Goal: Task Accomplishment & Management: Manage account settings

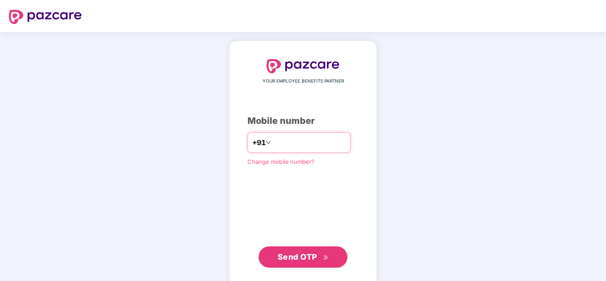
click at [299, 144] on input "number" at bounding box center [309, 142] width 73 height 14
type input "**********"
click at [300, 258] on span "Send OTP" at bounding box center [297, 256] width 40 height 9
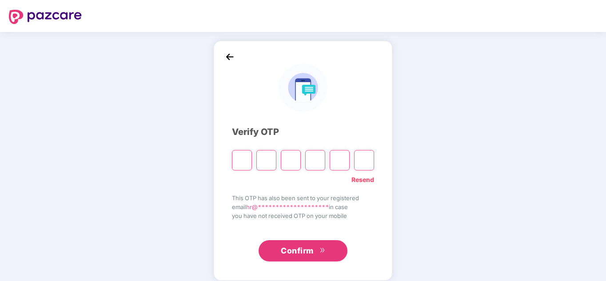
paste input "*"
type input "*"
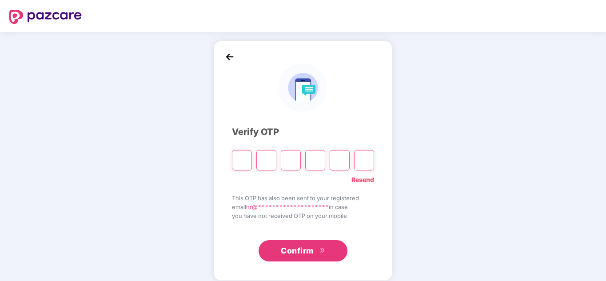
type input "*"
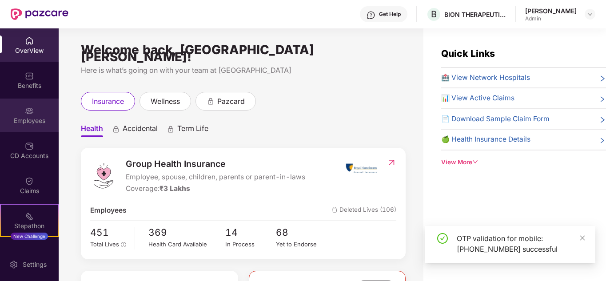
click at [34, 119] on div "Employees" at bounding box center [29, 120] width 59 height 9
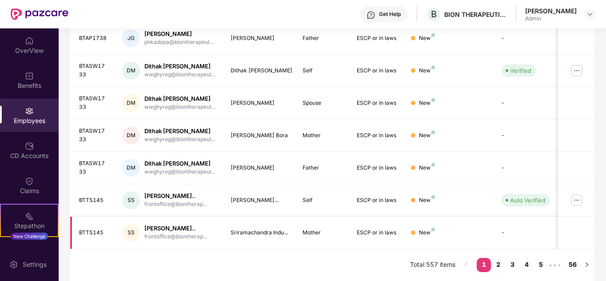
scroll to position [280, 0]
click at [527, 263] on link "4" at bounding box center [526, 264] width 14 height 13
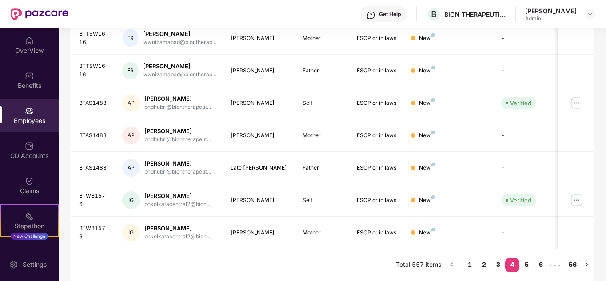
scroll to position [265, 0]
click at [579, 103] on img at bounding box center [576, 103] width 14 height 14
click at [598, 155] on div "Filters Group Health Insurance Employee Reports 118 Employees 81 Spouse 81 Chil…" at bounding box center [332, 38] width 547 height 486
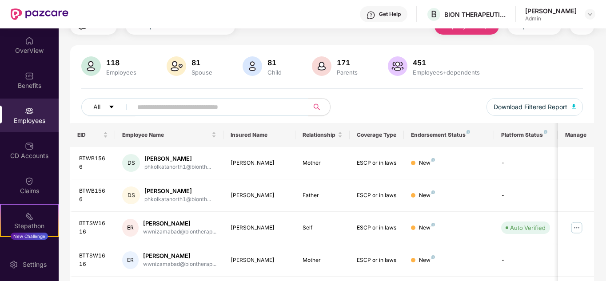
scroll to position [0, 0]
